Goal: Task Accomplishment & Management: Manage account settings

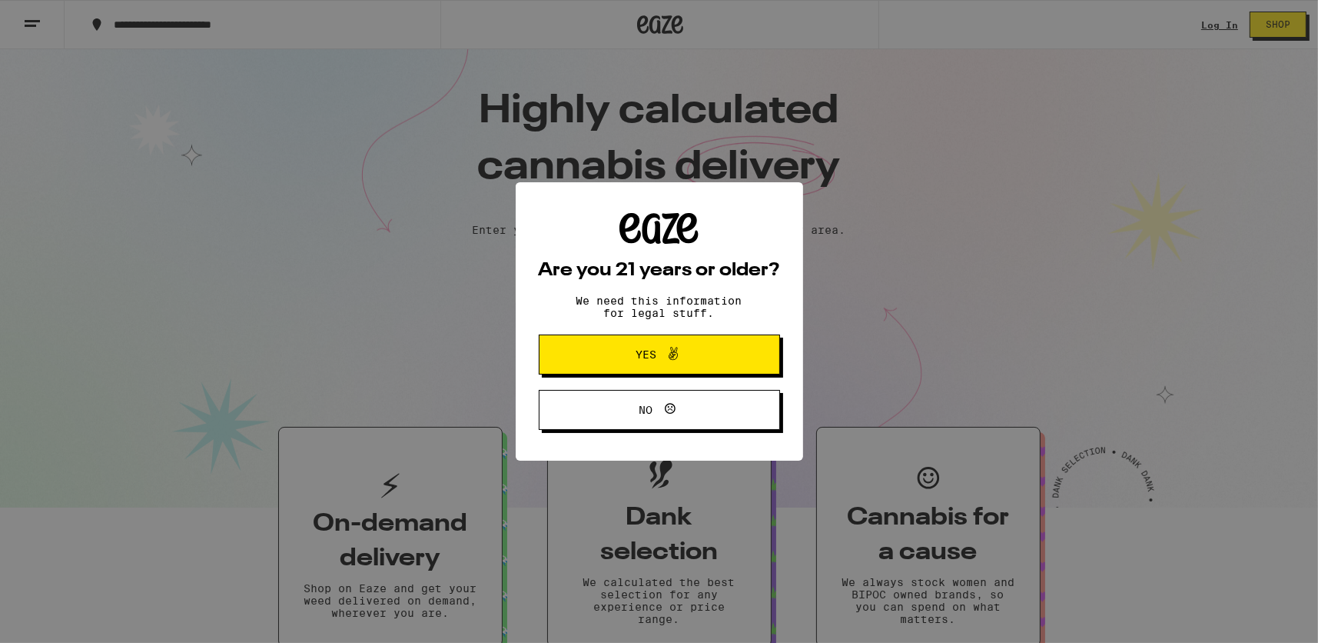
click at [1205, 25] on div "Are you 21 years or older? We need this information for legal stuff. Yes No" at bounding box center [659, 321] width 1318 height 643
click at [750, 351] on button "Yes" at bounding box center [659, 354] width 241 height 40
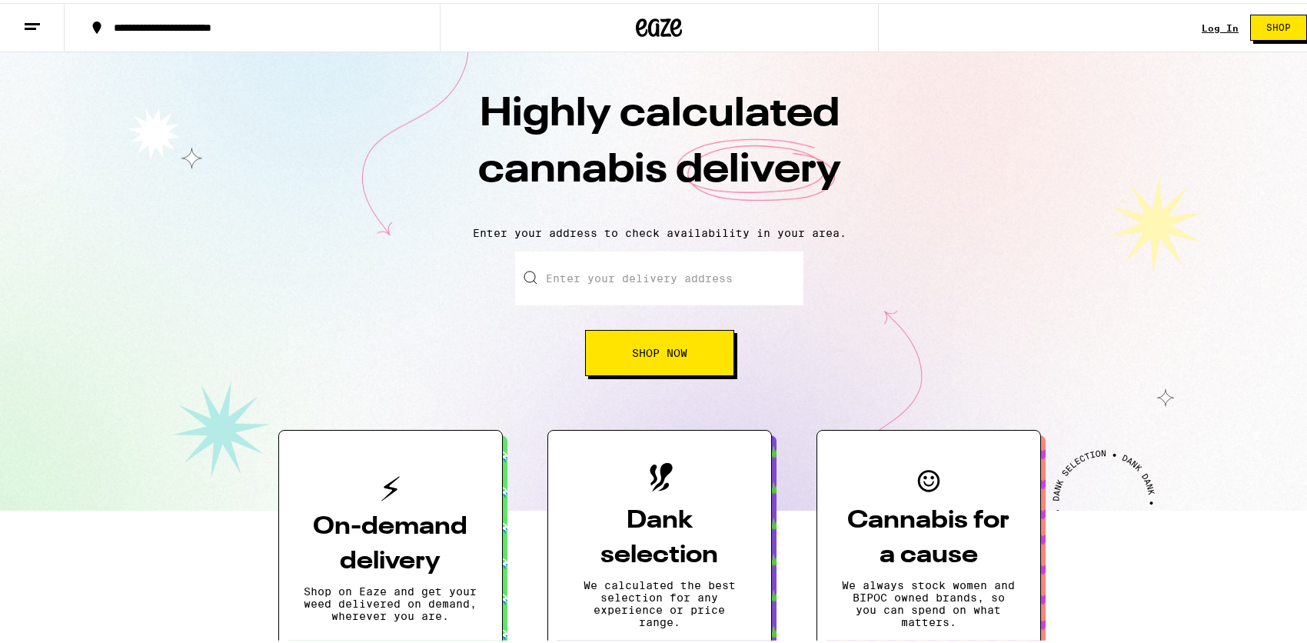
click at [1202, 26] on link "Log In" at bounding box center [1220, 25] width 37 height 10
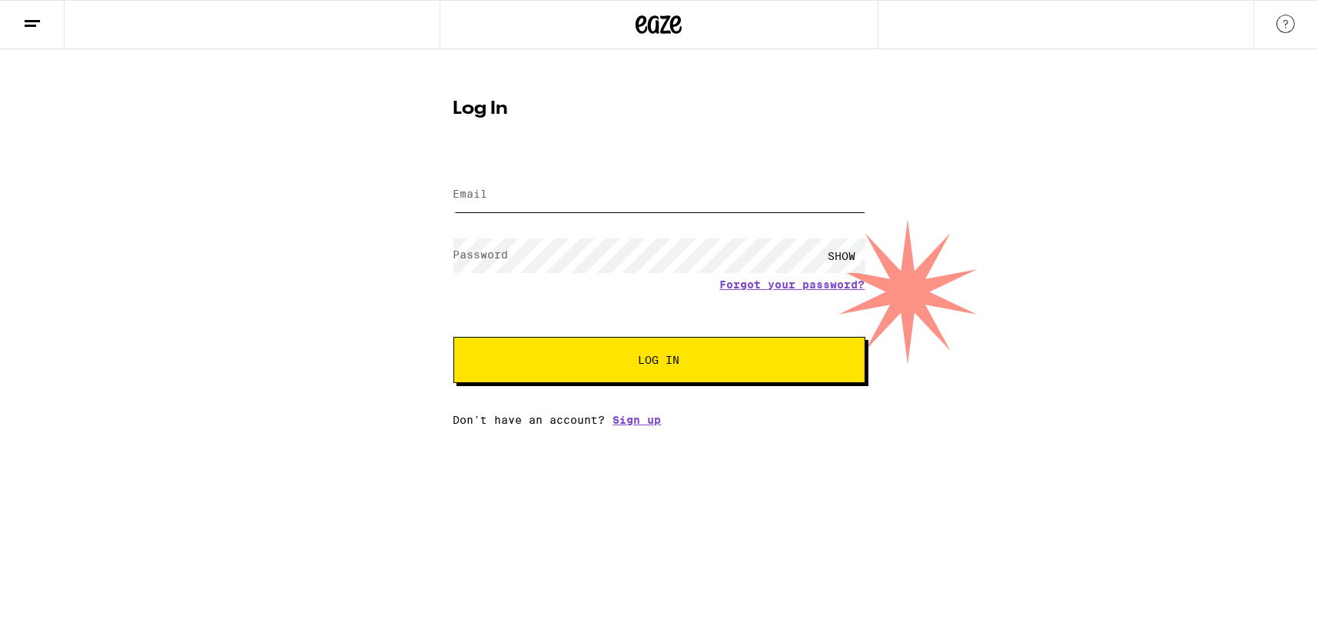
click at [601, 202] on input "Email" at bounding box center [660, 195] width 412 height 35
type input "[EMAIL_ADDRESS][DOMAIN_NAME]"
click at [634, 375] on button "Log In" at bounding box center [660, 360] width 412 height 46
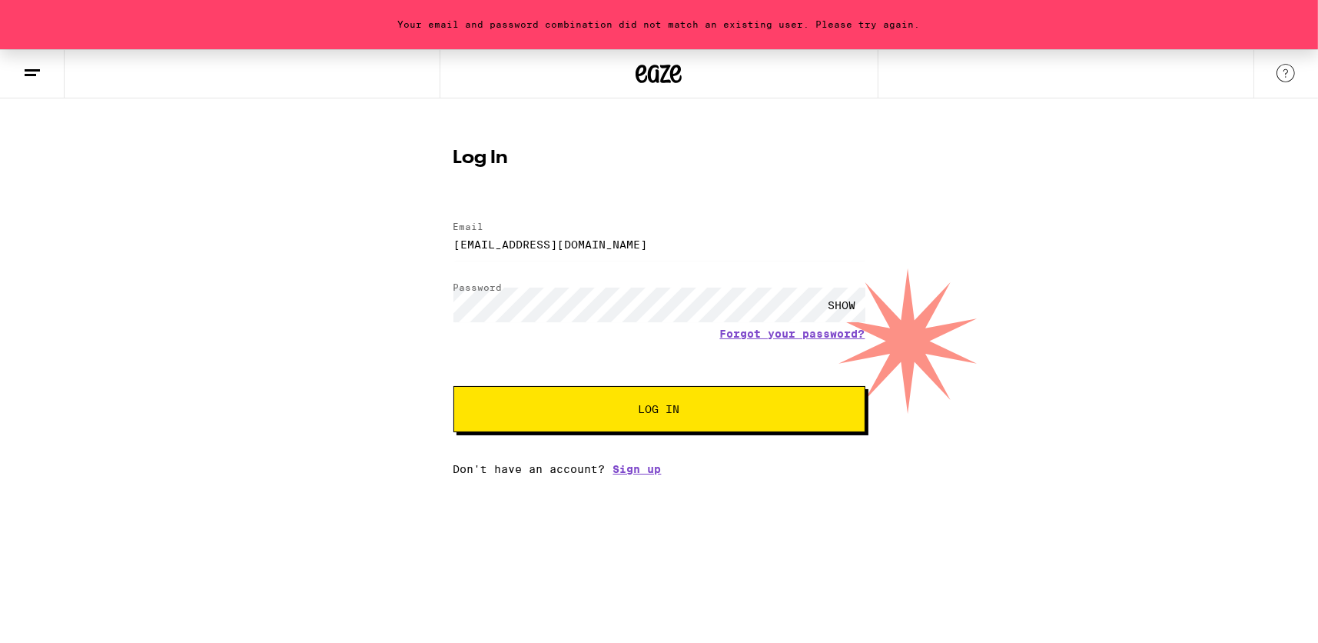
click at [843, 301] on div "SHOW" at bounding box center [842, 305] width 46 height 35
click at [503, 401] on button "Log In" at bounding box center [660, 409] width 412 height 46
